Goal: Information Seeking & Learning: Learn about a topic

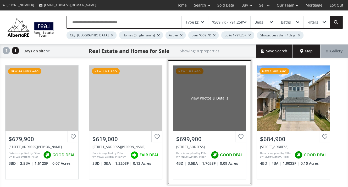
click at [203, 138] on div "$699,900" at bounding box center [209, 139] width 66 height 8
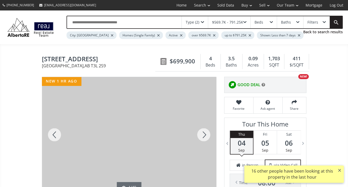
click at [202, 136] on div at bounding box center [203, 134] width 25 height 115
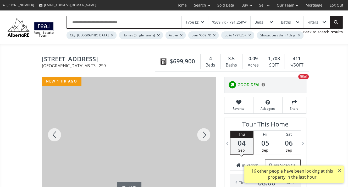
click at [202, 136] on div at bounding box center [203, 134] width 25 height 115
click at [53, 132] on div at bounding box center [54, 134] width 25 height 115
click at [200, 135] on div at bounding box center [203, 134] width 25 height 115
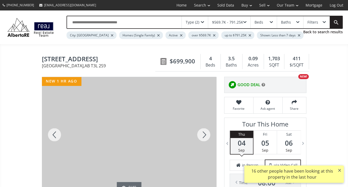
click at [200, 135] on div at bounding box center [203, 134] width 25 height 115
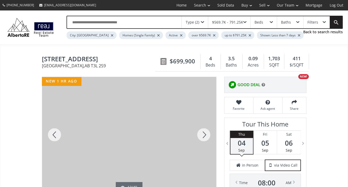
click at [200, 135] on div at bounding box center [203, 134] width 25 height 115
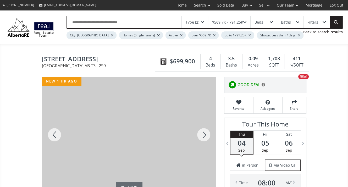
click at [200, 135] on div at bounding box center [203, 134] width 25 height 115
click at [54, 130] on div at bounding box center [54, 134] width 25 height 115
click at [206, 134] on div at bounding box center [203, 134] width 25 height 115
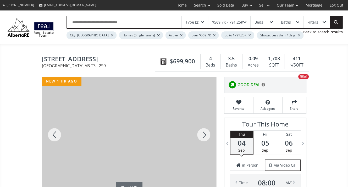
click at [209, 136] on div at bounding box center [203, 134] width 25 height 115
click at [205, 135] on div at bounding box center [203, 134] width 25 height 115
click at [204, 135] on div at bounding box center [203, 134] width 25 height 115
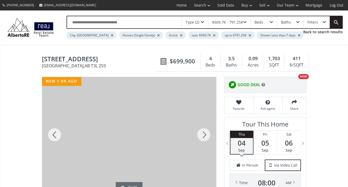
click at [204, 135] on div at bounding box center [203, 134] width 25 height 115
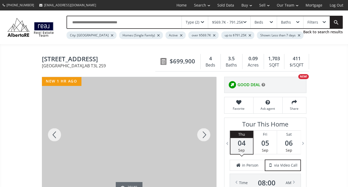
click at [204, 135] on div at bounding box center [203, 134] width 25 height 115
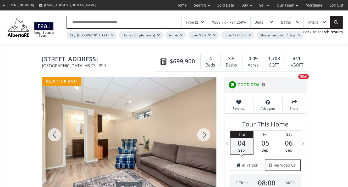
click at [204, 135] on div at bounding box center [203, 134] width 25 height 115
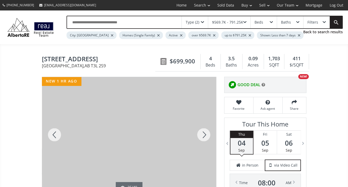
click at [204, 135] on div at bounding box center [203, 134] width 25 height 115
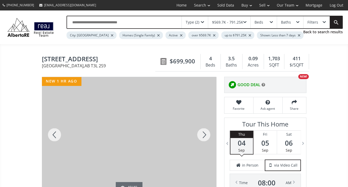
click at [204, 135] on div at bounding box center [203, 134] width 25 height 115
click at [202, 135] on div at bounding box center [203, 134] width 25 height 115
click at [205, 136] on div at bounding box center [203, 134] width 25 height 115
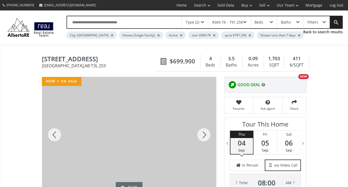
click at [205, 136] on div at bounding box center [203, 134] width 25 height 115
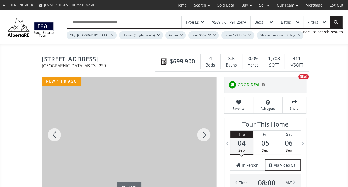
click at [205, 136] on div at bounding box center [203, 134] width 25 height 115
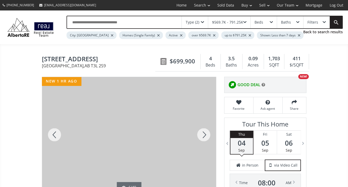
click at [205, 136] on div at bounding box center [203, 134] width 25 height 115
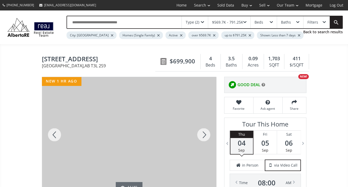
click at [205, 136] on div at bounding box center [203, 134] width 25 height 115
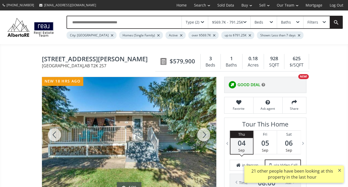
click at [206, 131] on div at bounding box center [203, 134] width 25 height 115
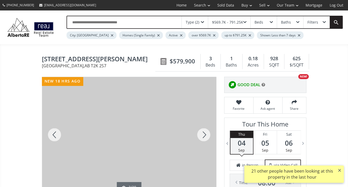
click at [206, 131] on div at bounding box center [203, 134] width 25 height 115
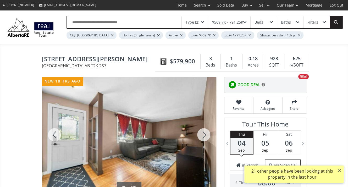
click at [206, 131] on div at bounding box center [203, 134] width 25 height 115
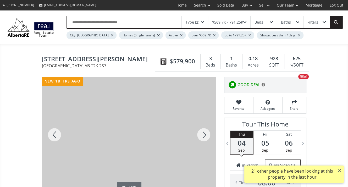
click at [206, 131] on div at bounding box center [203, 134] width 25 height 115
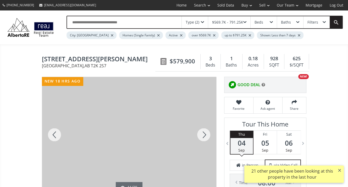
click at [206, 131] on div at bounding box center [203, 134] width 25 height 115
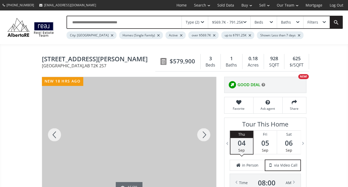
click at [206, 131] on div at bounding box center [203, 134] width 25 height 115
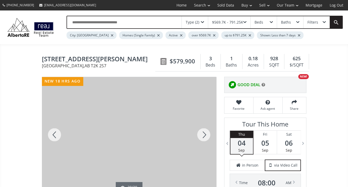
click at [206, 131] on div at bounding box center [203, 134] width 25 height 115
click at [203, 133] on div at bounding box center [203, 134] width 25 height 115
click at [202, 134] on div at bounding box center [203, 134] width 25 height 115
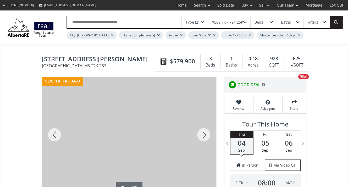
click at [202, 134] on div at bounding box center [203, 134] width 25 height 115
click at [203, 133] on div at bounding box center [203, 134] width 25 height 115
click at [59, 132] on div at bounding box center [54, 134] width 25 height 115
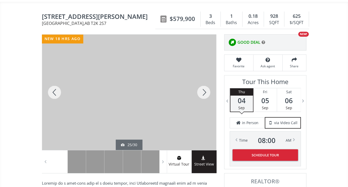
scroll to position [26, 0]
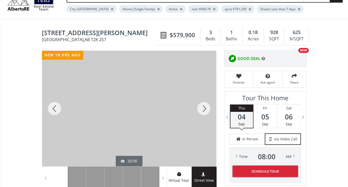
click at [166, 101] on div at bounding box center [129, 108] width 174 height 115
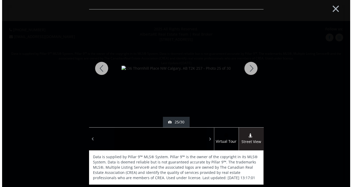
scroll to position [0, 0]
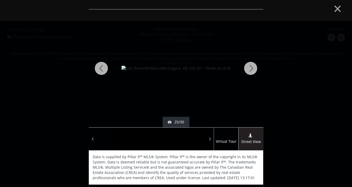
click at [253, 71] on div at bounding box center [250, 68] width 25 height 118
click at [250, 69] on div at bounding box center [250, 68] width 25 height 118
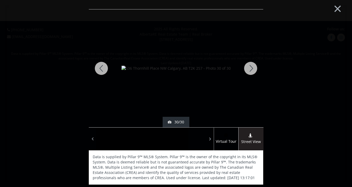
click at [250, 69] on div at bounding box center [250, 68] width 25 height 118
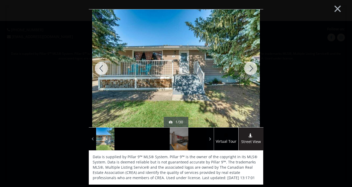
click at [250, 69] on div at bounding box center [250, 68] width 25 height 118
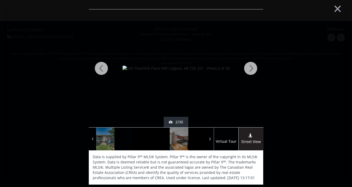
click at [250, 69] on div at bounding box center [250, 68] width 25 height 118
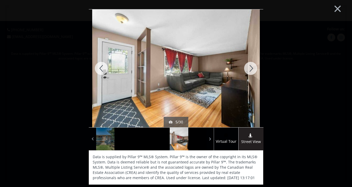
click at [250, 69] on div at bounding box center [250, 68] width 25 height 118
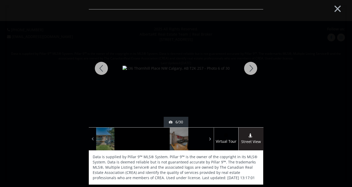
click at [250, 69] on div at bounding box center [250, 68] width 25 height 118
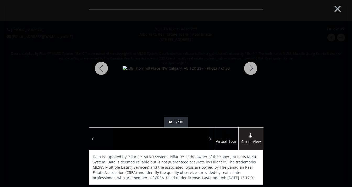
click at [250, 69] on div at bounding box center [250, 68] width 25 height 118
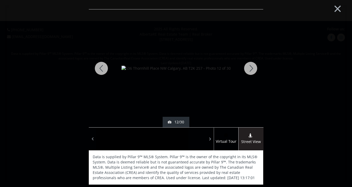
click at [250, 69] on div at bounding box center [250, 68] width 25 height 118
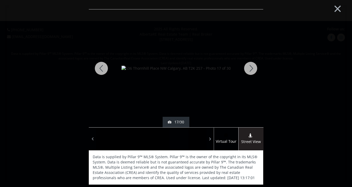
click at [250, 69] on div at bounding box center [250, 68] width 25 height 118
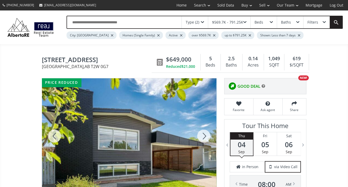
click at [203, 137] on div at bounding box center [203, 135] width 25 height 115
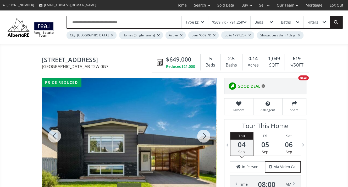
click at [203, 136] on div at bounding box center [203, 135] width 25 height 115
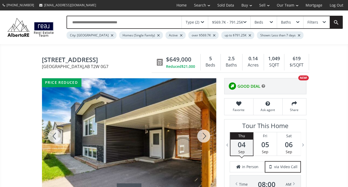
click at [203, 135] on div at bounding box center [203, 135] width 25 height 115
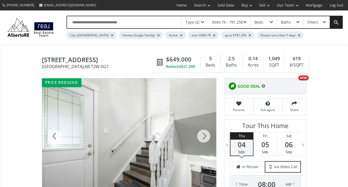
click at [203, 135] on div at bounding box center [203, 135] width 25 height 115
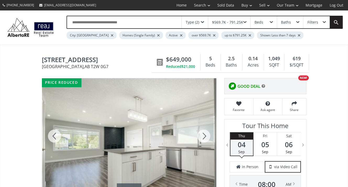
click at [203, 135] on div at bounding box center [203, 135] width 25 height 115
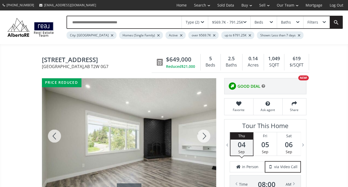
click at [203, 135] on div at bounding box center [203, 135] width 25 height 115
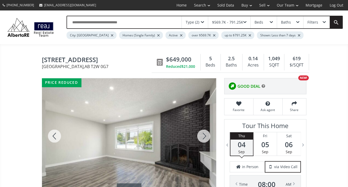
click at [203, 135] on div at bounding box center [203, 135] width 25 height 115
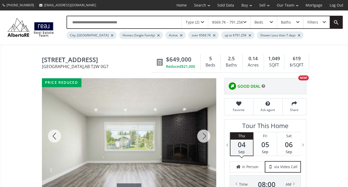
click at [203, 135] on div at bounding box center [203, 135] width 25 height 115
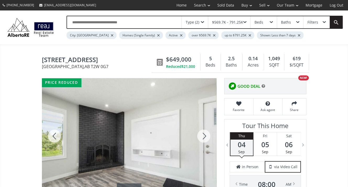
click at [203, 135] on div at bounding box center [203, 135] width 25 height 115
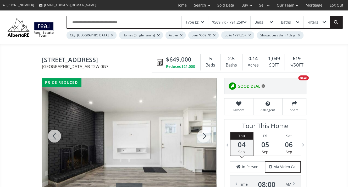
click at [203, 135] on div at bounding box center [203, 135] width 25 height 115
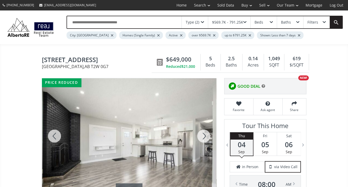
click at [203, 135] on div at bounding box center [203, 135] width 25 height 115
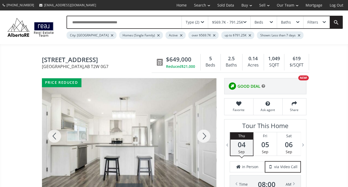
click at [203, 135] on div at bounding box center [203, 135] width 25 height 115
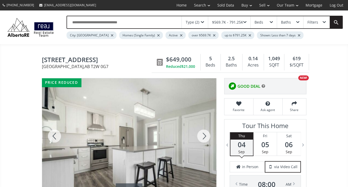
click at [203, 135] on div at bounding box center [203, 135] width 25 height 115
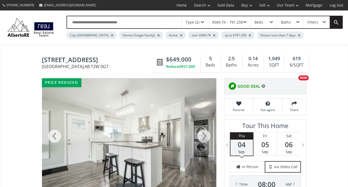
click at [203, 135] on div at bounding box center [203, 135] width 25 height 115
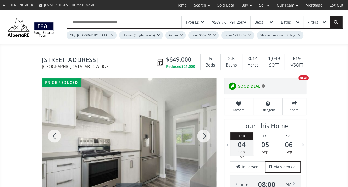
click at [203, 135] on div at bounding box center [203, 135] width 25 height 115
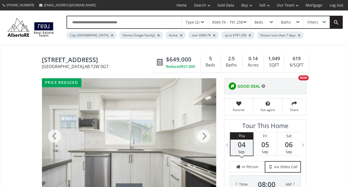
click at [203, 135] on div at bounding box center [203, 135] width 25 height 115
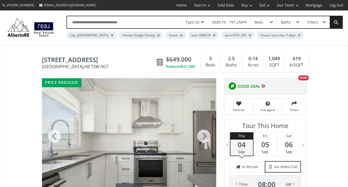
click at [203, 135] on div at bounding box center [203, 135] width 25 height 115
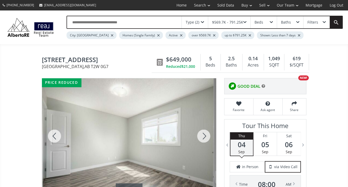
click at [203, 135] on div at bounding box center [203, 135] width 25 height 115
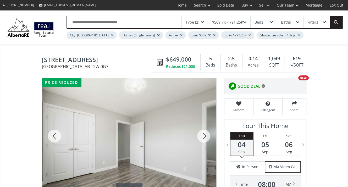
click at [55, 135] on div at bounding box center [54, 135] width 25 height 115
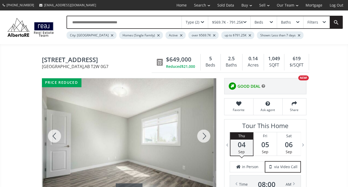
click at [55, 135] on div at bounding box center [54, 135] width 25 height 115
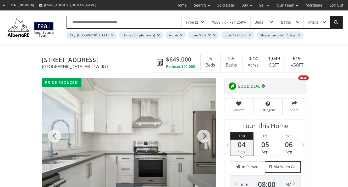
click at [55, 135] on div at bounding box center [54, 135] width 25 height 115
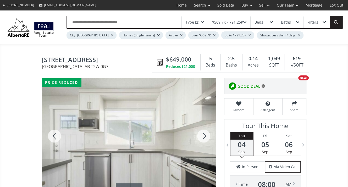
click at [55, 135] on div at bounding box center [54, 135] width 25 height 115
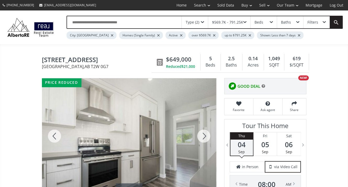
click at [55, 135] on div at bounding box center [54, 135] width 25 height 115
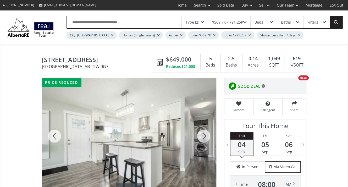
click at [55, 135] on div at bounding box center [54, 135] width 25 height 115
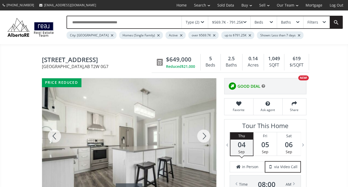
click at [55, 135] on div at bounding box center [54, 135] width 25 height 115
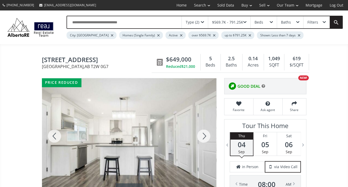
click at [55, 135] on div at bounding box center [54, 135] width 25 height 115
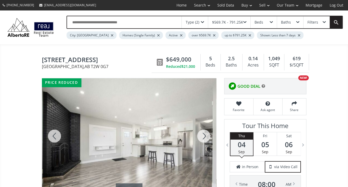
click at [199, 134] on div at bounding box center [203, 135] width 25 height 115
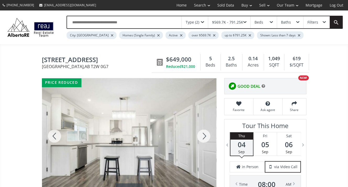
click at [199, 134] on div at bounding box center [203, 135] width 25 height 115
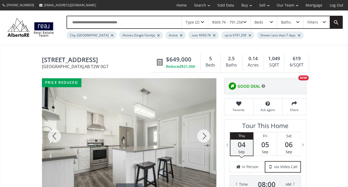
click at [199, 134] on div at bounding box center [203, 135] width 25 height 115
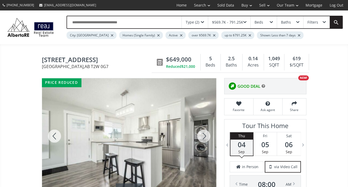
click at [199, 134] on div at bounding box center [203, 135] width 25 height 115
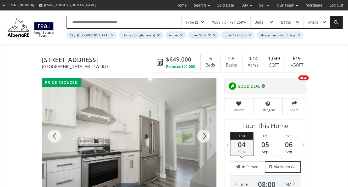
click at [199, 134] on div at bounding box center [203, 135] width 25 height 115
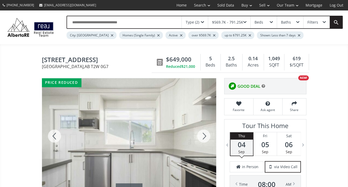
click at [199, 134] on div at bounding box center [203, 135] width 25 height 115
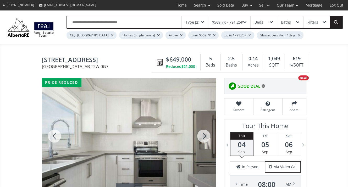
click at [199, 134] on div at bounding box center [203, 135] width 25 height 115
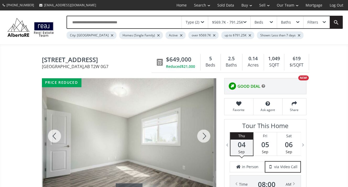
click at [199, 134] on div at bounding box center [203, 135] width 25 height 115
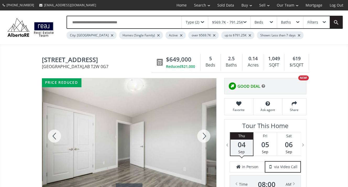
click at [199, 134] on div at bounding box center [203, 135] width 25 height 115
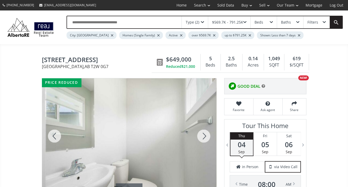
click at [199, 134] on div at bounding box center [203, 135] width 25 height 115
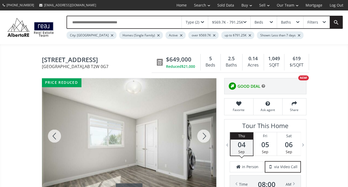
click at [201, 134] on div at bounding box center [203, 135] width 25 height 115
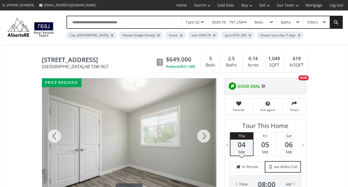
click at [201, 134] on div at bounding box center [203, 135] width 25 height 115
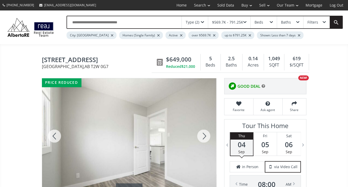
click at [201, 134] on div at bounding box center [203, 135] width 25 height 115
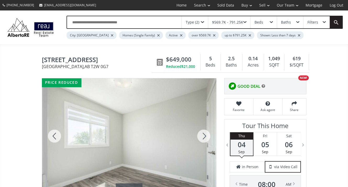
click at [201, 134] on div at bounding box center [203, 135] width 25 height 115
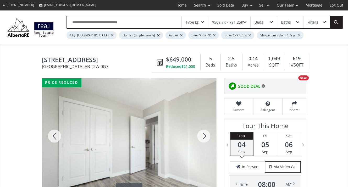
click at [201, 134] on div at bounding box center [203, 135] width 25 height 115
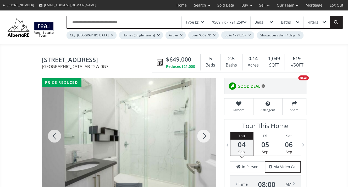
click at [201, 134] on div at bounding box center [203, 135] width 25 height 115
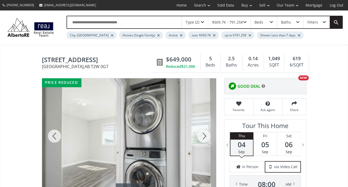
click at [201, 134] on div at bounding box center [203, 135] width 25 height 115
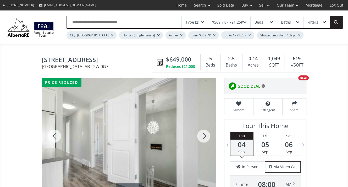
click at [201, 134] on div at bounding box center [203, 135] width 25 height 115
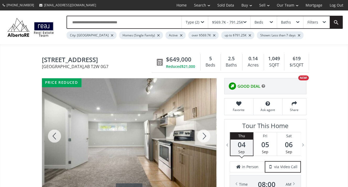
click at [201, 134] on div at bounding box center [203, 135] width 25 height 115
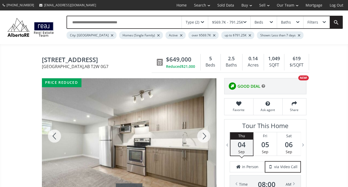
click at [201, 134] on div at bounding box center [203, 135] width 25 height 115
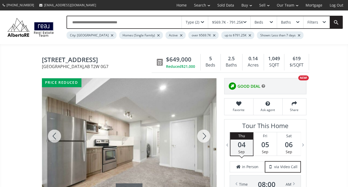
click at [201, 134] on div at bounding box center [203, 135] width 25 height 115
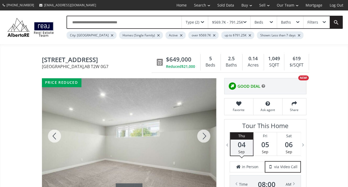
click at [201, 134] on div at bounding box center [203, 135] width 25 height 115
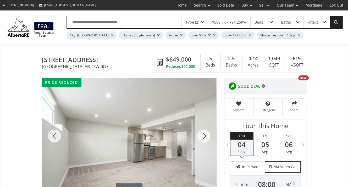
click at [201, 134] on div at bounding box center [203, 135] width 25 height 115
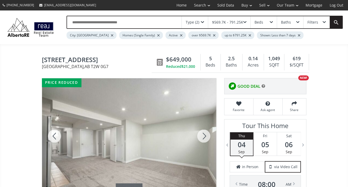
click at [201, 134] on div at bounding box center [203, 135] width 25 height 115
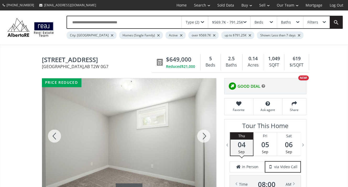
click at [201, 134] on div at bounding box center [203, 135] width 25 height 115
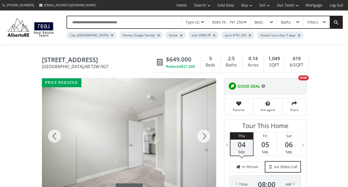
click at [201, 134] on div at bounding box center [203, 135] width 25 height 115
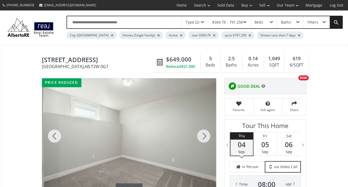
click at [201, 134] on div at bounding box center [203, 135] width 25 height 115
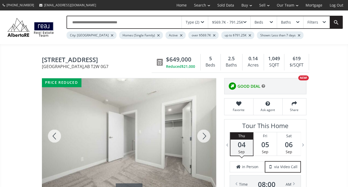
click at [201, 134] on div at bounding box center [203, 135] width 25 height 115
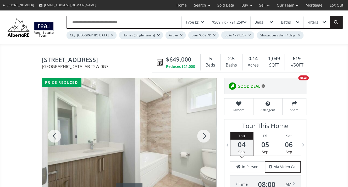
click at [201, 134] on div at bounding box center [203, 135] width 25 height 115
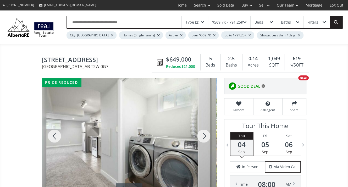
click at [201, 134] on div at bounding box center [203, 135] width 25 height 115
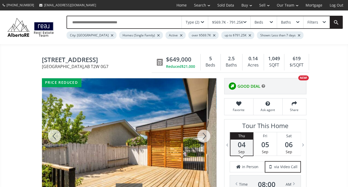
click at [201, 134] on div at bounding box center [203, 135] width 25 height 115
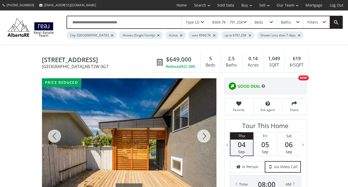
click at [201, 134] on div at bounding box center [203, 135] width 25 height 115
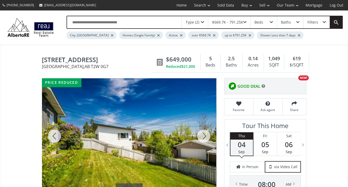
click at [201, 134] on div at bounding box center [203, 135] width 25 height 115
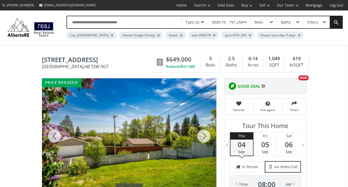
click at [201, 134] on div at bounding box center [203, 135] width 25 height 115
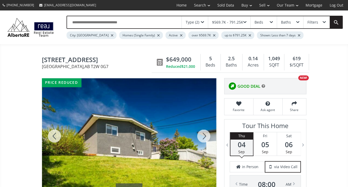
click at [201, 134] on div at bounding box center [203, 135] width 25 height 115
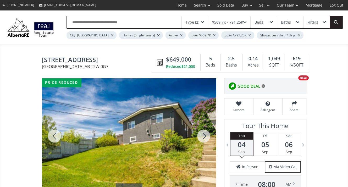
click at [201, 134] on div at bounding box center [203, 135] width 25 height 115
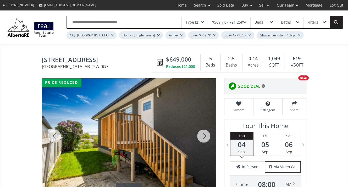
click at [201, 134] on div at bounding box center [203, 135] width 25 height 115
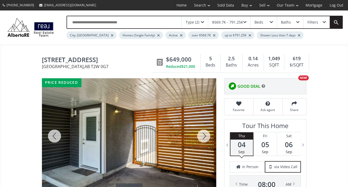
click at [201, 134] on div at bounding box center [203, 135] width 25 height 115
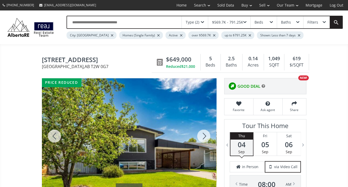
click at [201, 134] on div at bounding box center [203, 135] width 25 height 115
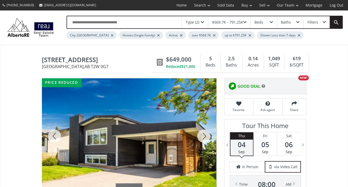
click at [201, 134] on div at bounding box center [203, 135] width 25 height 115
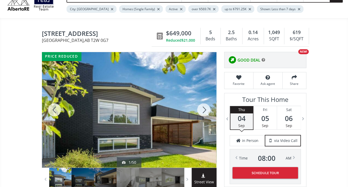
scroll to position [26, 0]
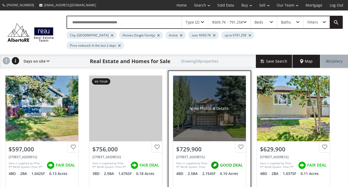
click at [192, 141] on div "$729,900" at bounding box center [209, 147] width 73 height 13
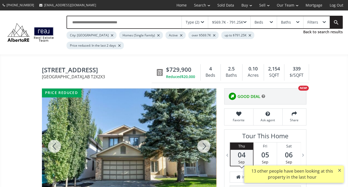
click at [206, 135] on div at bounding box center [203, 145] width 25 height 115
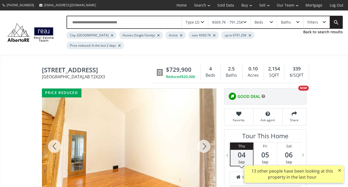
click at [206, 135] on div at bounding box center [203, 145] width 25 height 115
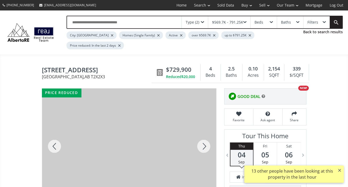
click at [206, 135] on div at bounding box center [203, 145] width 25 height 115
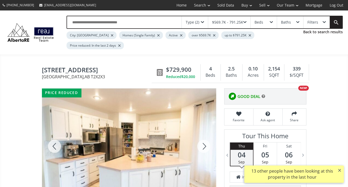
click at [206, 135] on div at bounding box center [203, 145] width 25 height 115
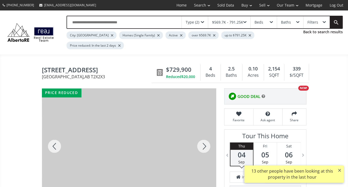
click at [206, 135] on div at bounding box center [203, 145] width 25 height 115
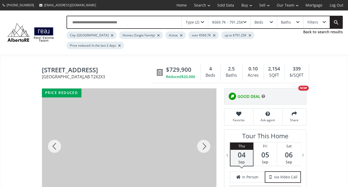
click at [206, 135] on div at bounding box center [203, 145] width 25 height 115
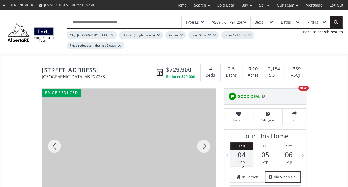
click at [206, 135] on div at bounding box center [203, 145] width 25 height 115
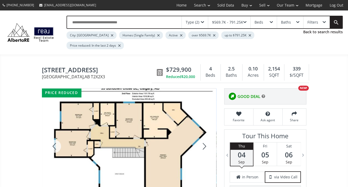
click at [206, 135] on div at bounding box center [203, 145] width 25 height 115
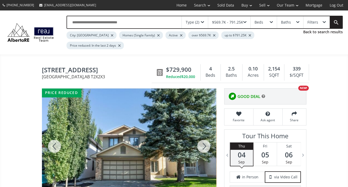
click at [204, 133] on div at bounding box center [203, 145] width 25 height 115
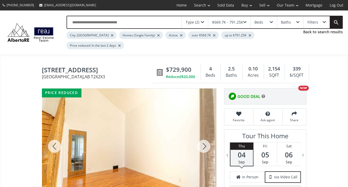
click at [204, 133] on div at bounding box center [203, 145] width 25 height 115
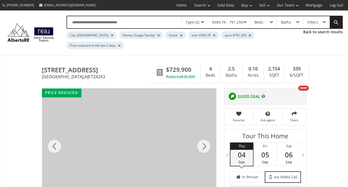
click at [207, 135] on div at bounding box center [203, 145] width 25 height 115
click at [202, 135] on div at bounding box center [203, 145] width 25 height 115
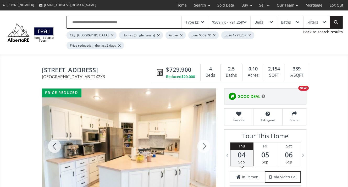
click at [202, 135] on div at bounding box center [203, 145] width 25 height 115
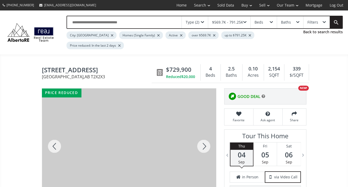
click at [202, 135] on div at bounding box center [203, 145] width 25 height 115
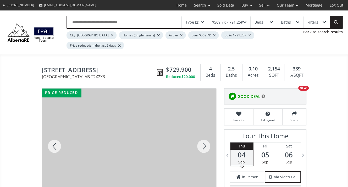
click at [202, 135] on div at bounding box center [203, 145] width 25 height 115
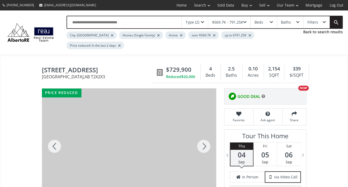
click at [205, 137] on div at bounding box center [203, 145] width 25 height 115
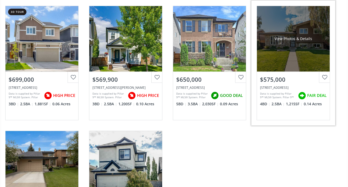
scroll to position [236, 0]
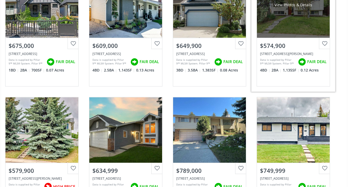
scroll to position [628, 0]
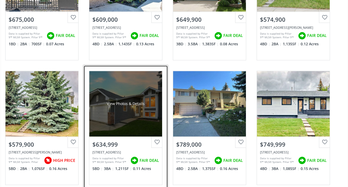
click at [118, 140] on div "$634,999" at bounding box center [125, 144] width 66 height 8
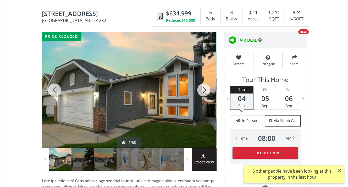
scroll to position [79, 0]
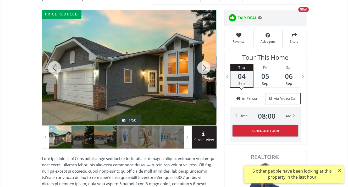
click at [203, 58] on div at bounding box center [203, 67] width 25 height 115
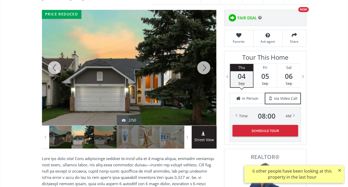
click at [203, 58] on div at bounding box center [203, 67] width 25 height 115
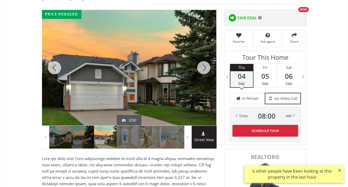
click at [203, 58] on div at bounding box center [203, 67] width 25 height 115
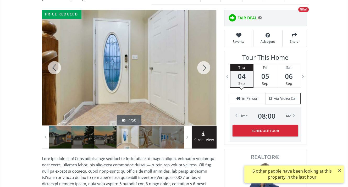
click at [203, 58] on div at bounding box center [203, 67] width 25 height 115
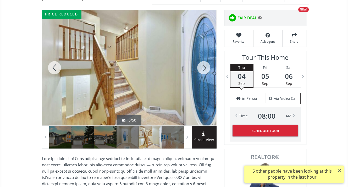
click at [203, 58] on div at bounding box center [203, 67] width 25 height 115
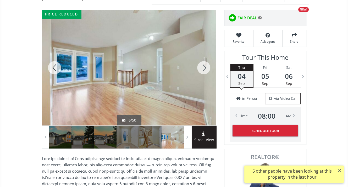
click at [203, 58] on div at bounding box center [203, 67] width 25 height 115
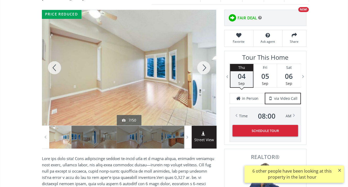
click at [203, 58] on div at bounding box center [203, 67] width 25 height 115
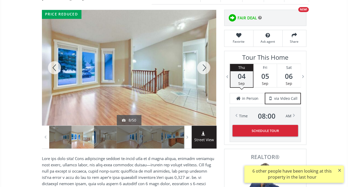
click at [203, 58] on div at bounding box center [203, 67] width 25 height 115
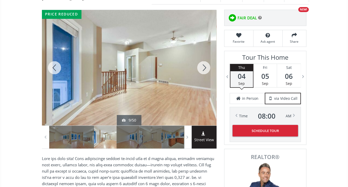
click at [203, 58] on div at bounding box center [203, 67] width 25 height 115
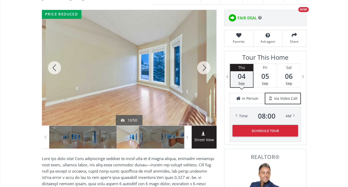
click at [203, 58] on div at bounding box center [203, 67] width 25 height 115
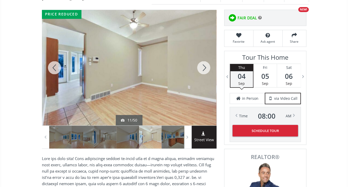
click at [203, 58] on div at bounding box center [203, 67] width 25 height 115
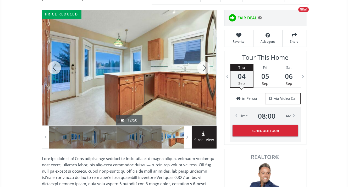
click at [203, 58] on div at bounding box center [203, 67] width 25 height 115
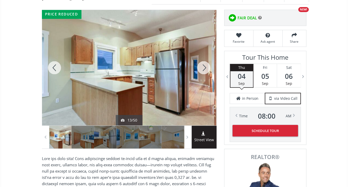
click at [203, 58] on div at bounding box center [203, 67] width 25 height 115
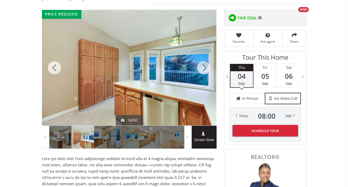
click at [203, 58] on div at bounding box center [203, 67] width 25 height 115
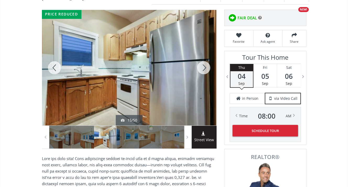
click at [203, 58] on div at bounding box center [203, 67] width 25 height 115
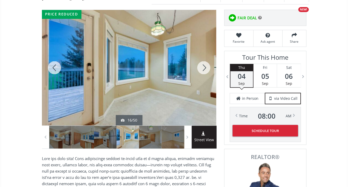
click at [203, 58] on div at bounding box center [203, 67] width 25 height 115
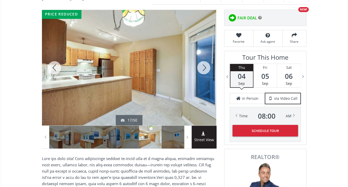
click at [203, 58] on div at bounding box center [203, 67] width 25 height 115
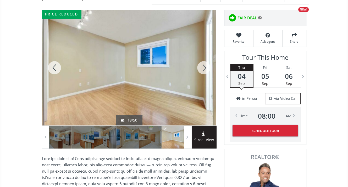
click at [203, 58] on div at bounding box center [203, 67] width 25 height 115
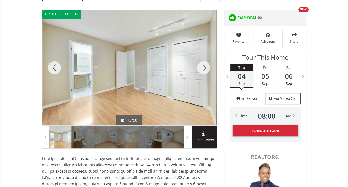
click at [203, 58] on div at bounding box center [203, 67] width 25 height 115
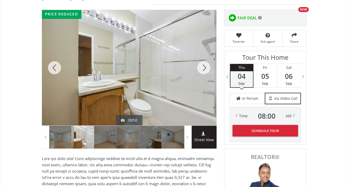
click at [203, 58] on div at bounding box center [203, 67] width 25 height 115
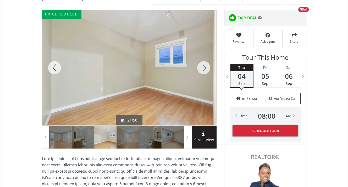
click at [203, 58] on div at bounding box center [203, 67] width 25 height 115
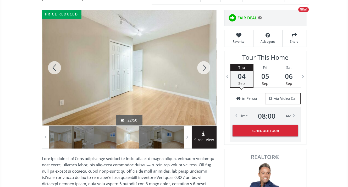
click at [203, 58] on div at bounding box center [203, 67] width 25 height 115
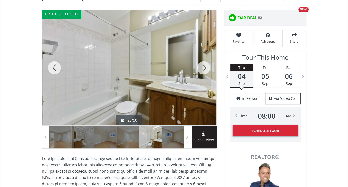
click at [206, 57] on div at bounding box center [203, 67] width 25 height 115
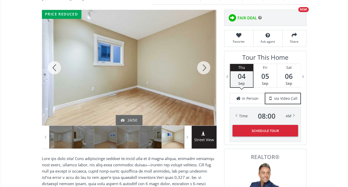
click at [206, 57] on div at bounding box center [203, 67] width 25 height 115
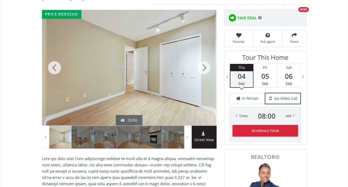
click at [206, 57] on div at bounding box center [203, 67] width 25 height 115
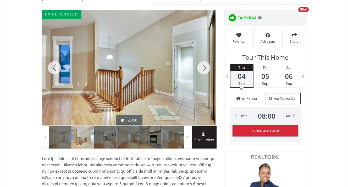
click at [204, 58] on div at bounding box center [203, 67] width 25 height 115
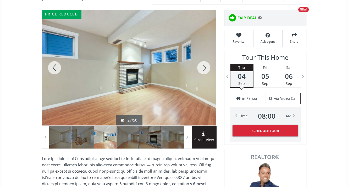
click at [204, 59] on div at bounding box center [203, 67] width 25 height 115
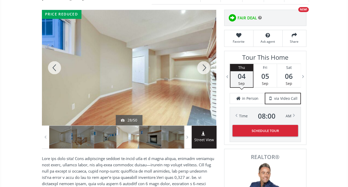
click at [204, 59] on div at bounding box center [203, 67] width 25 height 115
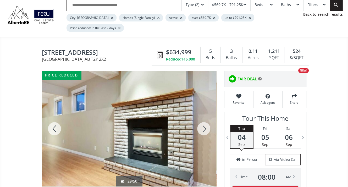
scroll to position [26, 0]
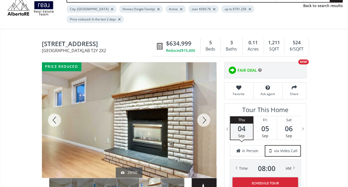
click at [202, 108] on div at bounding box center [203, 119] width 25 height 115
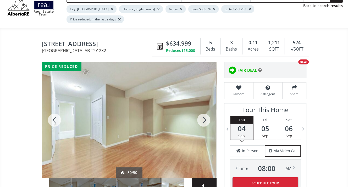
click at [202, 108] on div at bounding box center [203, 119] width 25 height 115
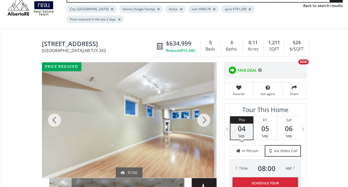
click at [202, 108] on div at bounding box center [203, 119] width 25 height 115
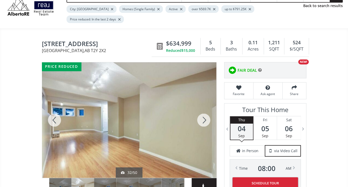
click at [202, 108] on div at bounding box center [203, 119] width 25 height 115
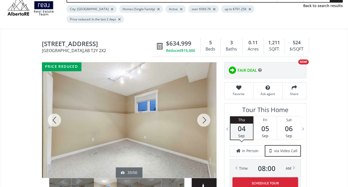
click at [202, 108] on div at bounding box center [203, 119] width 25 height 115
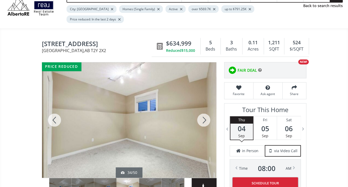
click at [202, 108] on div at bounding box center [203, 119] width 25 height 115
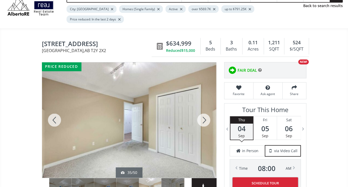
click at [202, 108] on div at bounding box center [203, 119] width 25 height 115
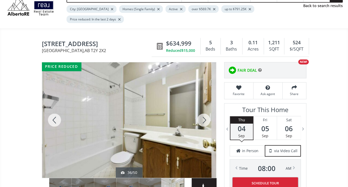
click at [202, 108] on div at bounding box center [203, 119] width 25 height 115
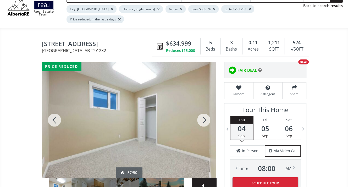
click at [202, 108] on div at bounding box center [203, 119] width 25 height 115
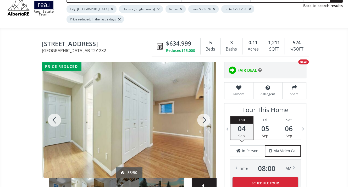
click at [202, 108] on div at bounding box center [203, 119] width 25 height 115
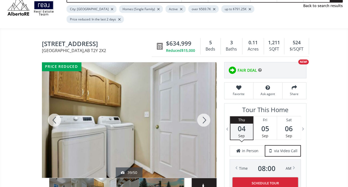
click at [202, 108] on div at bounding box center [203, 119] width 25 height 115
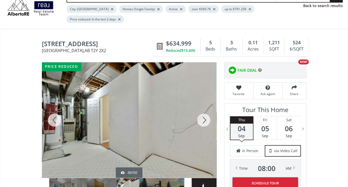
click at [202, 108] on div at bounding box center [203, 119] width 25 height 115
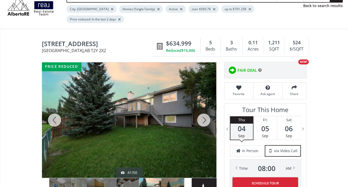
click at [202, 108] on div at bounding box center [203, 119] width 25 height 115
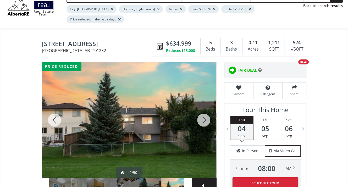
click at [202, 108] on div at bounding box center [203, 119] width 25 height 115
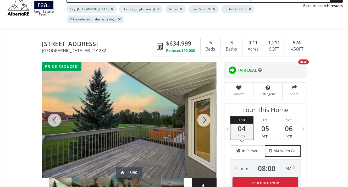
click at [202, 108] on div at bounding box center [203, 119] width 25 height 115
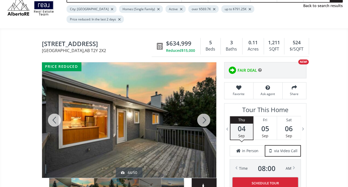
click at [202, 108] on div at bounding box center [203, 119] width 25 height 115
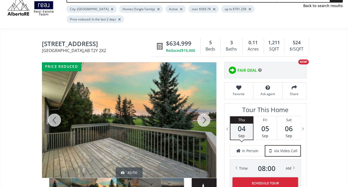
click at [202, 108] on div at bounding box center [203, 119] width 25 height 115
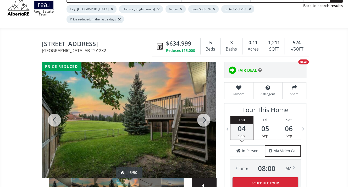
click at [202, 108] on div at bounding box center [203, 119] width 25 height 115
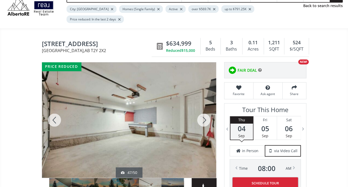
click at [202, 108] on div at bounding box center [203, 119] width 25 height 115
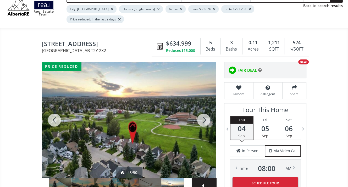
click at [202, 108] on div at bounding box center [203, 119] width 25 height 115
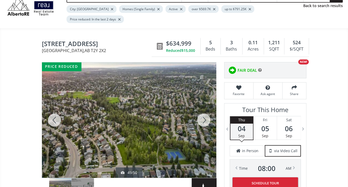
click at [50, 110] on div at bounding box center [54, 119] width 25 height 115
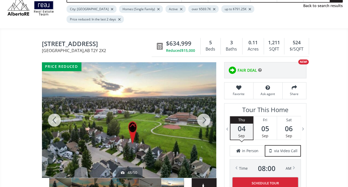
click at [205, 112] on div at bounding box center [203, 119] width 25 height 115
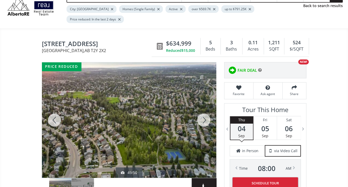
click at [205, 112] on div at bounding box center [203, 119] width 25 height 115
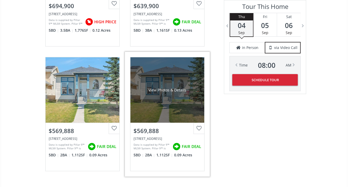
scroll to position [916, 0]
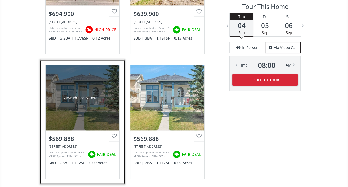
click at [68, 131] on div "$569,888" at bounding box center [83, 137] width 74 height 13
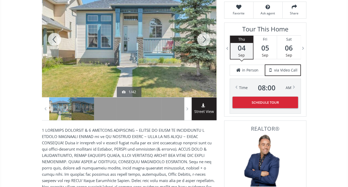
scroll to position [52, 0]
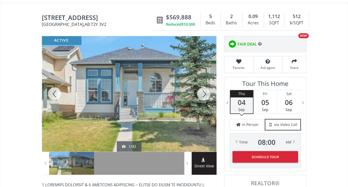
click at [204, 87] on div at bounding box center [203, 93] width 25 height 115
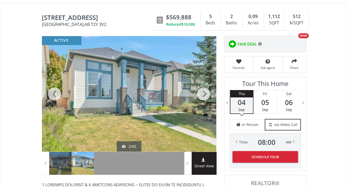
click at [204, 87] on div at bounding box center [203, 93] width 25 height 115
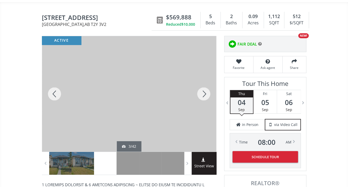
click at [204, 87] on div at bounding box center [203, 93] width 25 height 115
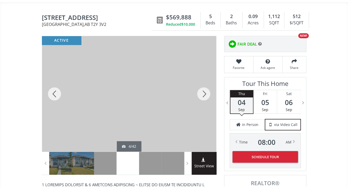
click at [204, 87] on div at bounding box center [203, 93] width 25 height 115
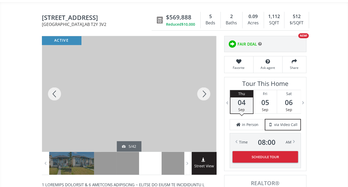
click at [204, 87] on div at bounding box center [203, 93] width 25 height 115
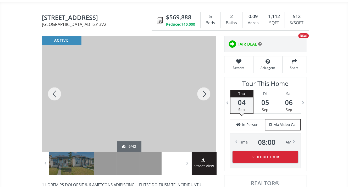
click at [204, 87] on div at bounding box center [203, 93] width 25 height 115
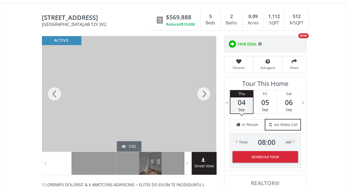
click at [204, 87] on div at bounding box center [203, 93] width 25 height 115
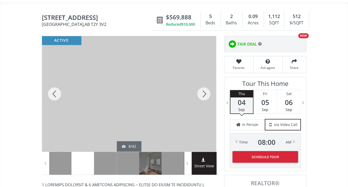
click at [204, 87] on div at bounding box center [203, 93] width 25 height 115
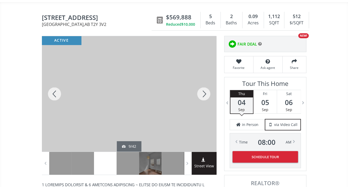
click at [204, 87] on div at bounding box center [203, 93] width 25 height 115
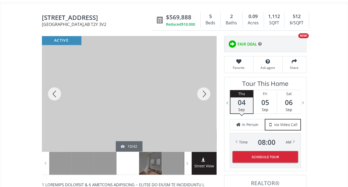
click at [204, 87] on div at bounding box center [203, 93] width 25 height 115
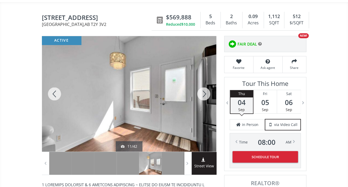
click at [204, 87] on div at bounding box center [203, 93] width 25 height 115
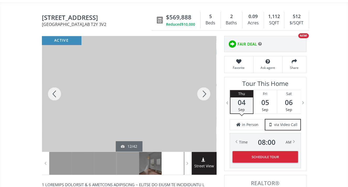
click at [203, 85] on div at bounding box center [203, 93] width 25 height 115
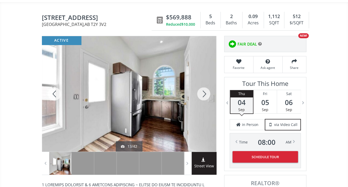
click at [203, 84] on div at bounding box center [203, 93] width 25 height 115
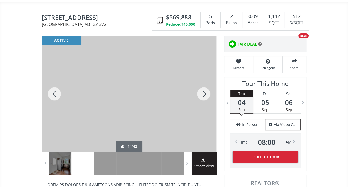
click at [202, 85] on div at bounding box center [203, 93] width 25 height 115
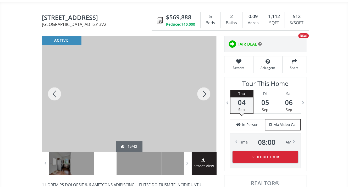
click at [202, 85] on div at bounding box center [203, 93] width 25 height 115
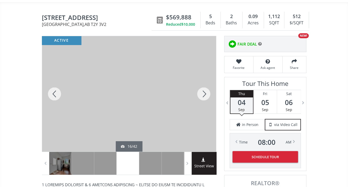
click at [202, 85] on div at bounding box center [203, 93] width 25 height 115
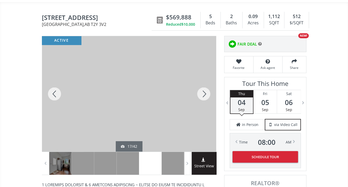
click at [202, 85] on div at bounding box center [203, 93] width 25 height 115
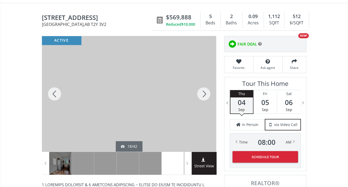
click at [202, 85] on div at bounding box center [203, 93] width 25 height 115
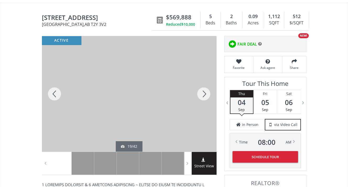
click at [202, 85] on div at bounding box center [203, 93] width 25 height 115
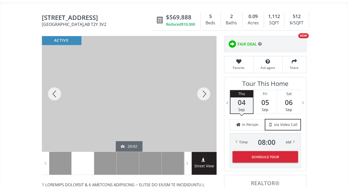
click at [203, 84] on div at bounding box center [203, 93] width 25 height 115
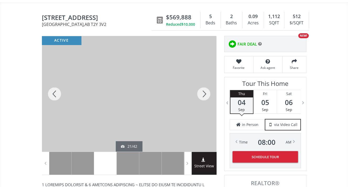
click at [203, 84] on div at bounding box center [203, 93] width 25 height 115
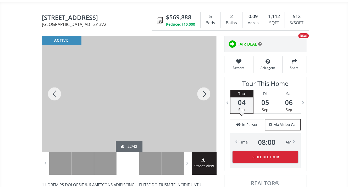
click at [203, 84] on div at bounding box center [203, 93] width 25 height 115
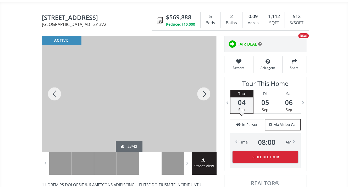
click at [203, 84] on div at bounding box center [203, 93] width 25 height 115
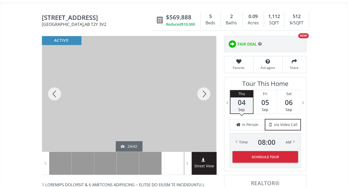
click at [203, 84] on div at bounding box center [203, 93] width 25 height 115
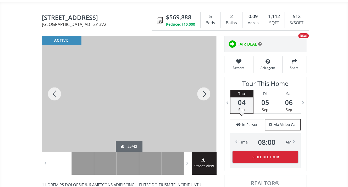
click at [203, 84] on div at bounding box center [203, 93] width 25 height 115
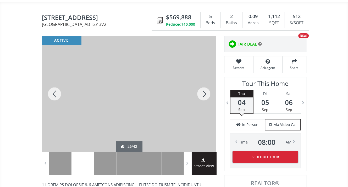
click at [203, 84] on div at bounding box center [203, 93] width 25 height 115
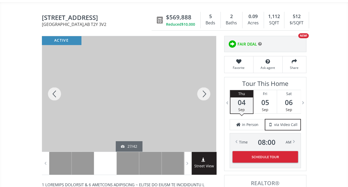
click at [203, 84] on div at bounding box center [203, 93] width 25 height 115
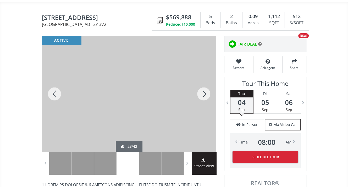
click at [203, 84] on div at bounding box center [203, 93] width 25 height 115
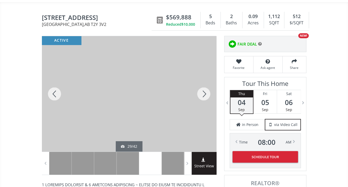
click at [203, 84] on div at bounding box center [203, 93] width 25 height 115
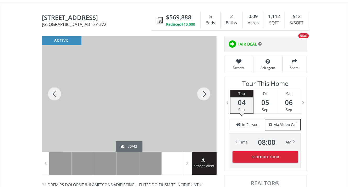
click at [203, 84] on div at bounding box center [203, 93] width 25 height 115
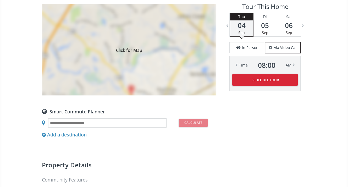
scroll to position [550, 0]
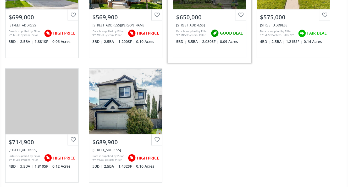
scroll to position [262, 0]
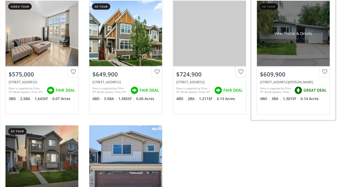
scroll to position [1466, 0]
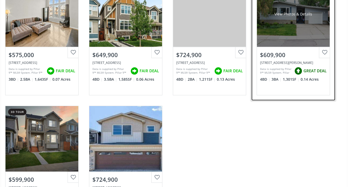
click at [278, 51] on div "$609,900" at bounding box center [293, 55] width 66 height 8
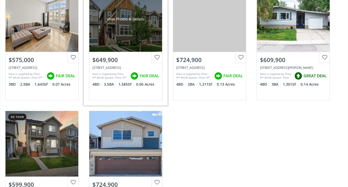
scroll to position [1440, 0]
